Goal: Transaction & Acquisition: Purchase product/service

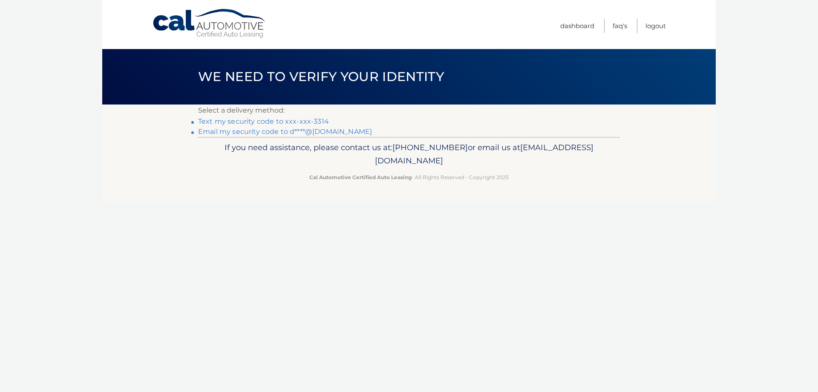
click at [318, 122] on link "Text my security code to xxx-xxx-3314" at bounding box center [263, 121] width 131 height 8
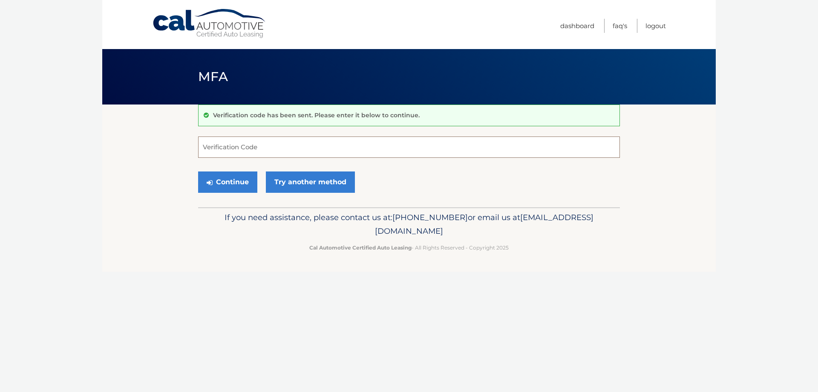
click at [328, 146] on input "Verification Code" at bounding box center [409, 146] width 422 height 21
type input "744874"
click at [220, 181] on button "Continue" at bounding box center [227, 181] width 59 height 21
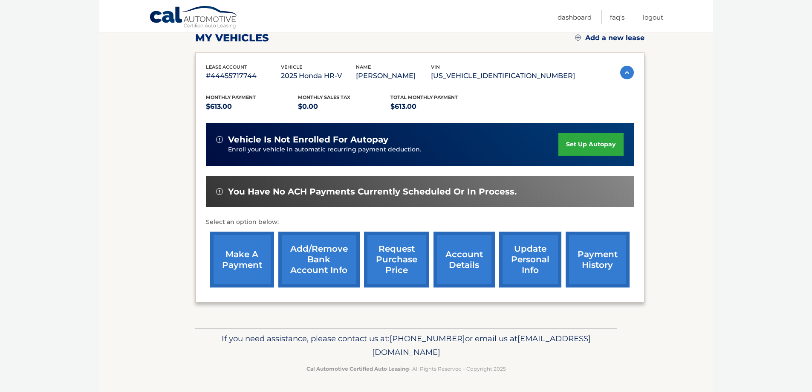
scroll to position [125, 0]
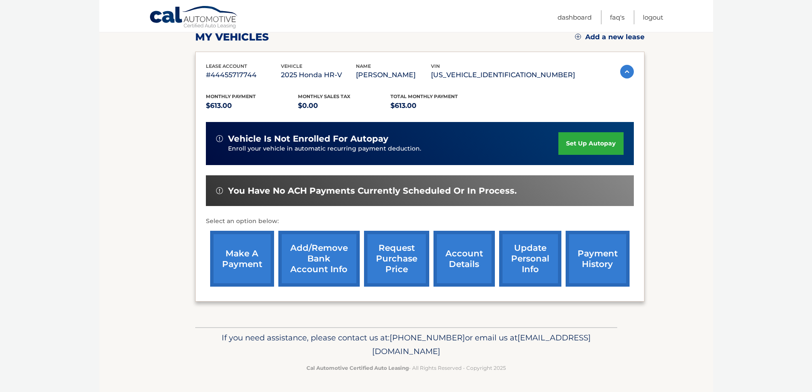
click at [237, 243] on link "make a payment" at bounding box center [242, 259] width 64 height 56
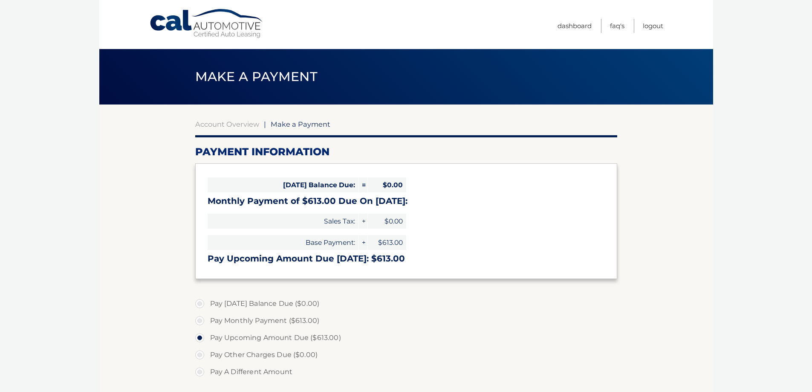
select select "ZDg4NDJiN2QtNjU0YS00NjczLTkyYjUtMzdmMGQ1NGY4Mzc5"
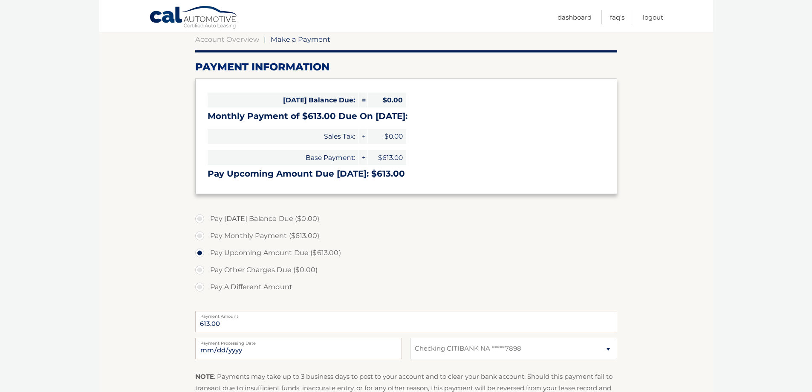
scroll to position [85, 0]
click at [294, 347] on input "2025-10-09" at bounding box center [298, 347] width 207 height 21
type input "2025-10-10"
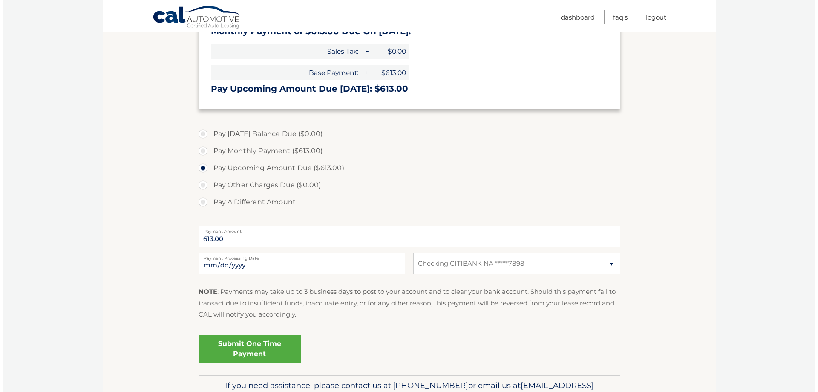
scroll to position [171, 0]
click at [252, 344] on link "Submit One Time Payment" at bounding box center [246, 347] width 102 height 27
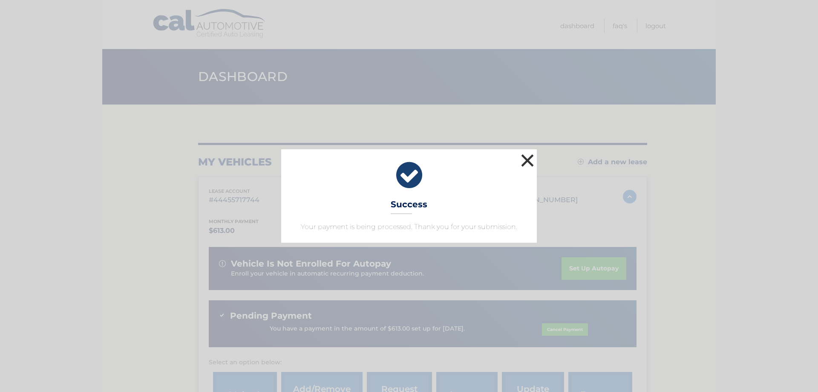
click at [524, 155] on button "×" at bounding box center [527, 160] width 17 height 17
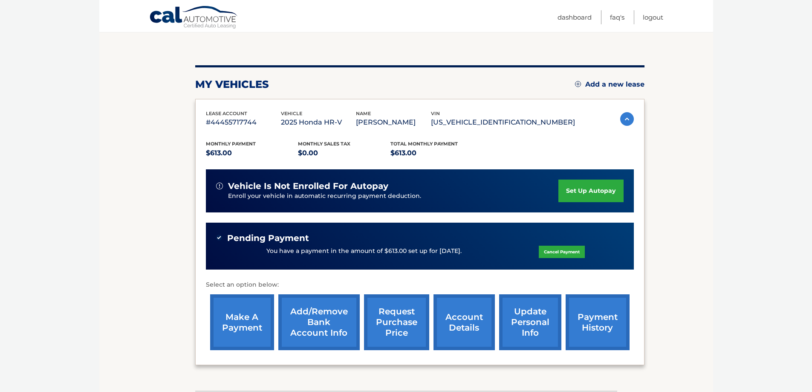
scroll to position [141, 0]
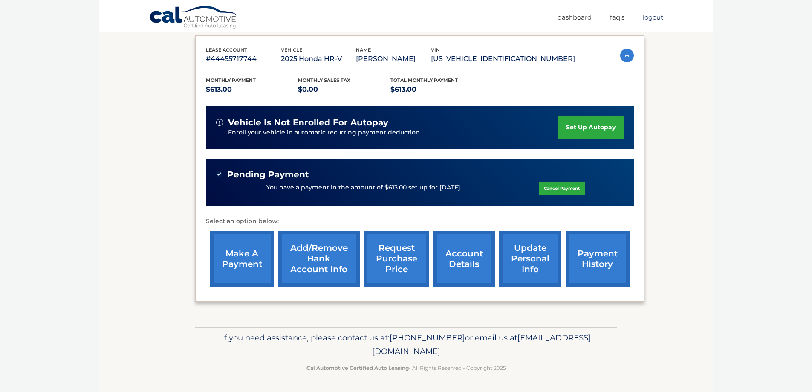
click at [646, 19] on link "Logout" at bounding box center [653, 17] width 20 height 14
